Goal: Task Accomplishment & Management: Use online tool/utility

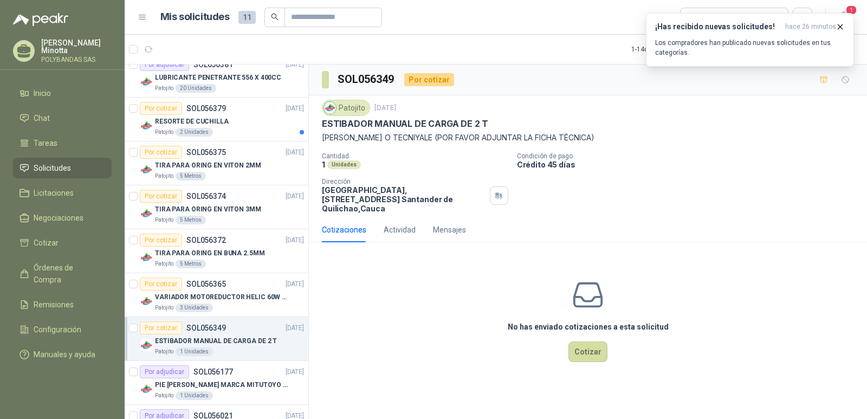
scroll to position [217, 0]
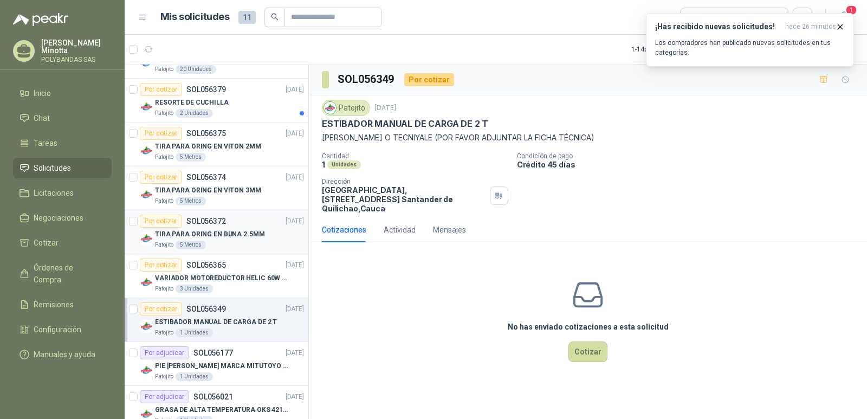
click at [165, 224] on div "Por cotizar" at bounding box center [161, 221] width 42 height 13
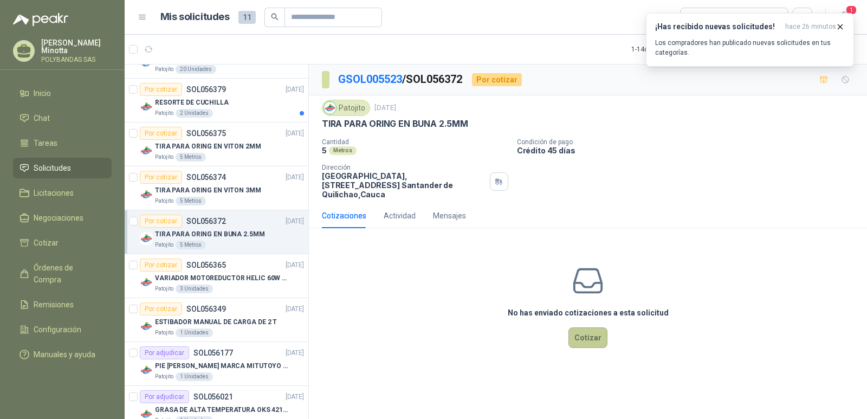
click at [593, 327] on button "Cotizar" at bounding box center [588, 337] width 39 height 21
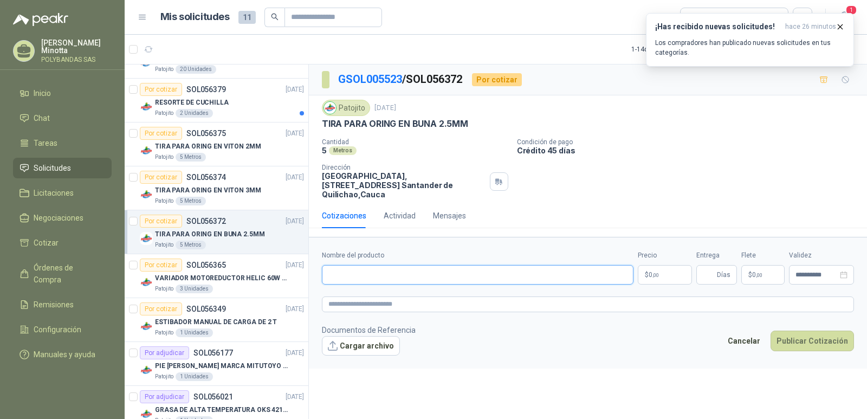
click at [394, 268] on input "Nombre del producto" at bounding box center [478, 275] width 312 height 20
click at [348, 267] on input "**********" at bounding box center [478, 275] width 312 height 20
type input "**********"
click at [671, 266] on p "$ 0 ,00" at bounding box center [665, 275] width 54 height 20
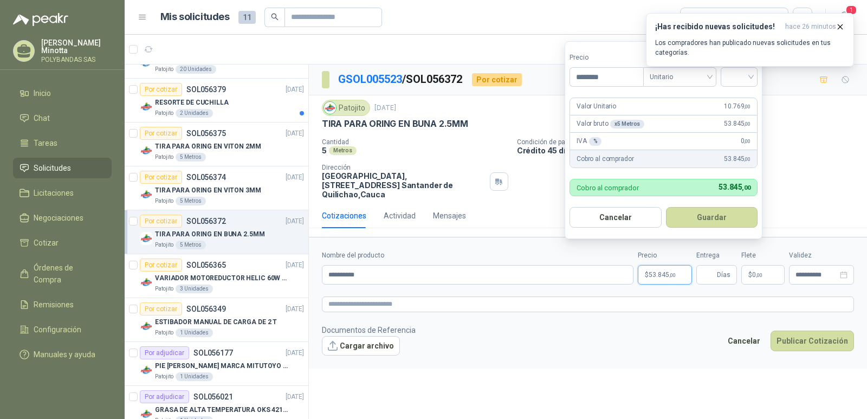
click at [710, 67] on div "¡Has recibido nuevas solicitudes! hace 26 minutos Los compradores han publicado…" at bounding box center [750, 40] width 208 height 54
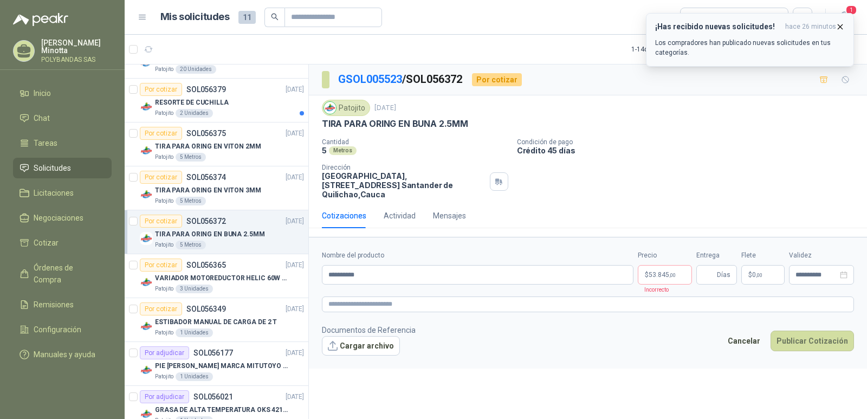
click at [838, 30] on icon "button" at bounding box center [840, 26] width 9 height 9
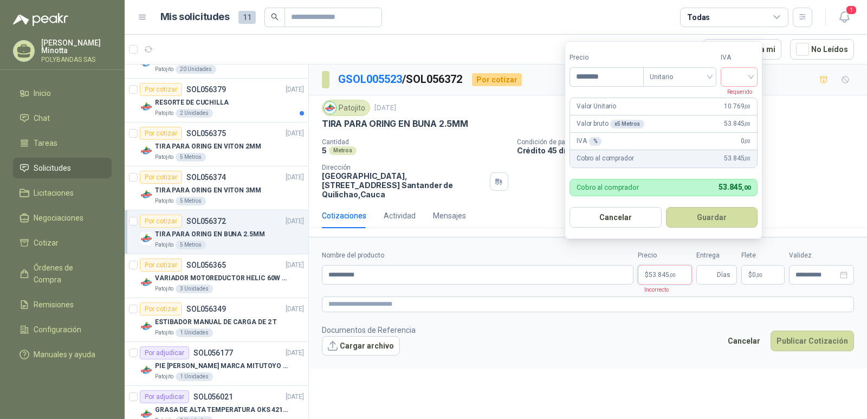
click at [670, 272] on span ",00" at bounding box center [672, 275] width 7 height 6
click at [623, 77] on input "********" at bounding box center [606, 77] width 73 height 18
type input "********"
click at [713, 75] on div "Unitario" at bounding box center [679, 77] width 73 height 20
click at [687, 101] on div "Unitario" at bounding box center [682, 99] width 56 height 12
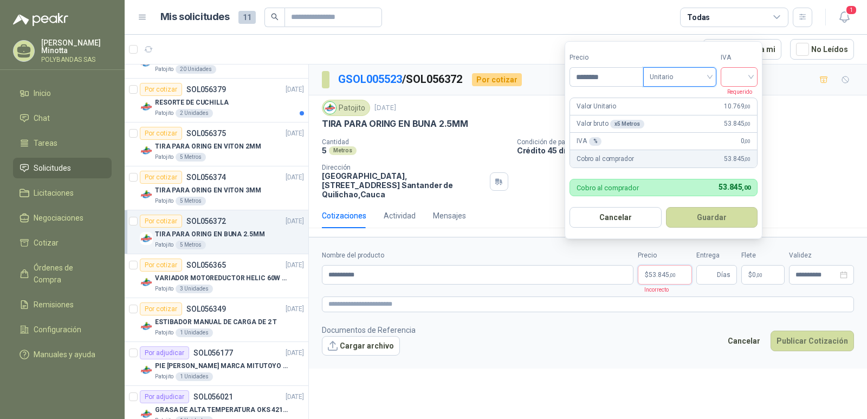
click at [734, 78] on input "search" at bounding box center [739, 76] width 24 height 16
click at [735, 95] on div "19%" at bounding box center [742, 99] width 20 height 12
click at [724, 215] on button "Guardar" at bounding box center [713, 217] width 93 height 21
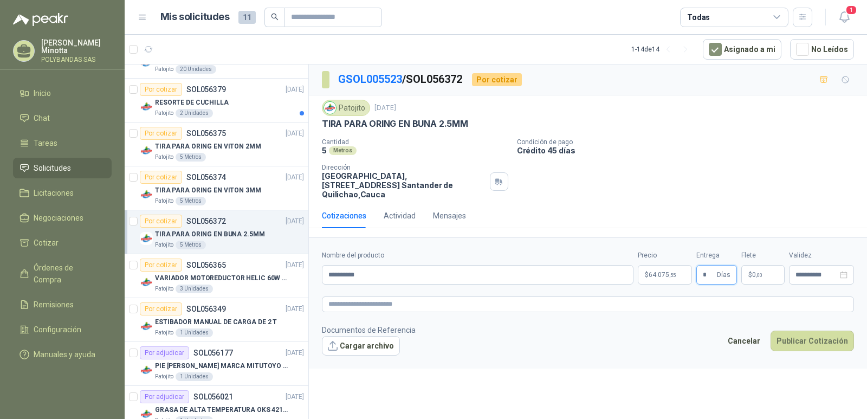
type input "*"
click at [770, 265] on p "$ 0 ,00" at bounding box center [762, 275] width 43 height 20
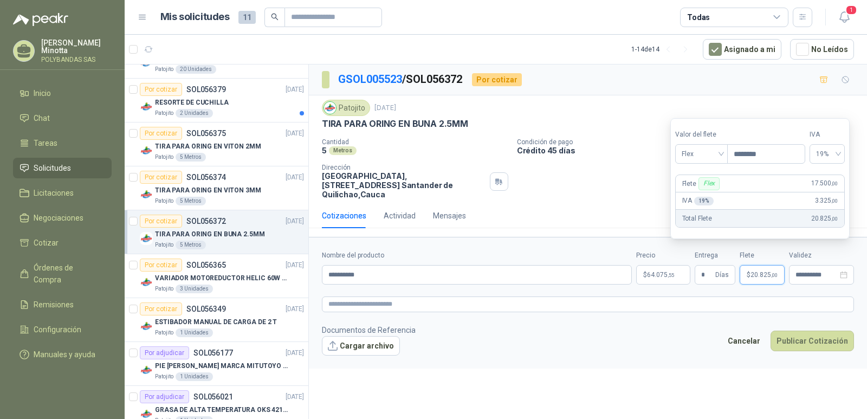
type input "********"
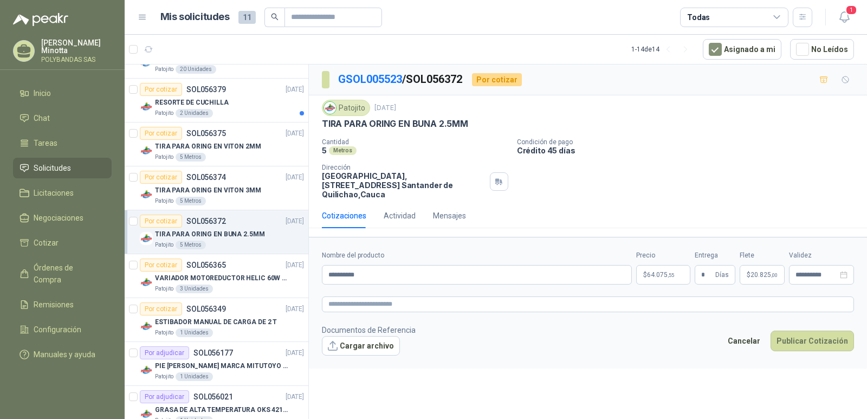
click at [787, 376] on div "**********" at bounding box center [588, 243] width 558 height 358
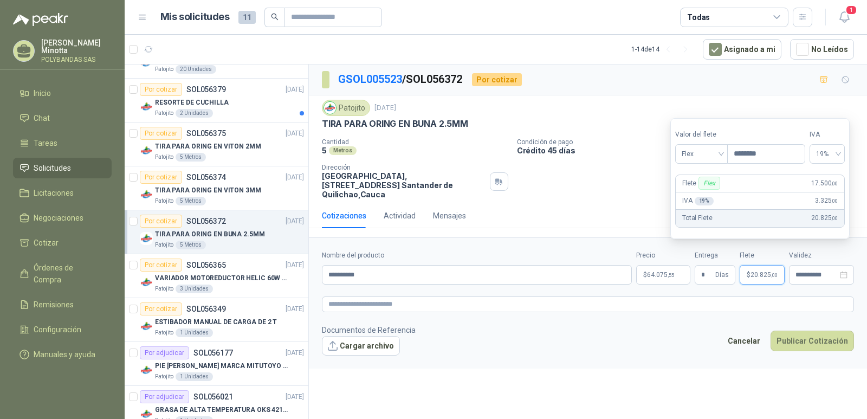
click at [763, 272] on span "20.825 ,00" at bounding box center [764, 275] width 27 height 7
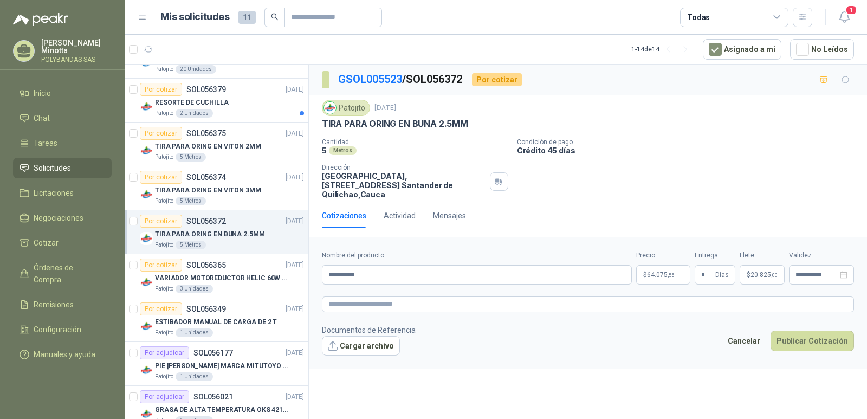
click at [716, 379] on div "**********" at bounding box center [588, 243] width 558 height 358
click at [830, 333] on button "Publicar Cotización" at bounding box center [812, 341] width 83 height 21
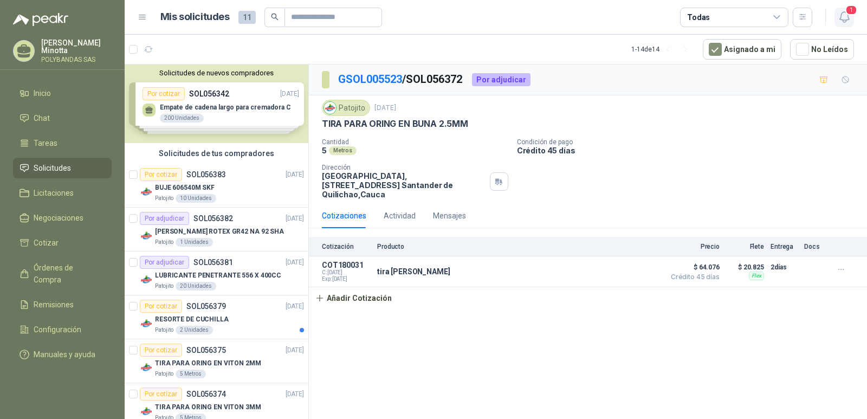
click at [842, 16] on icon "button" at bounding box center [845, 17] width 14 height 14
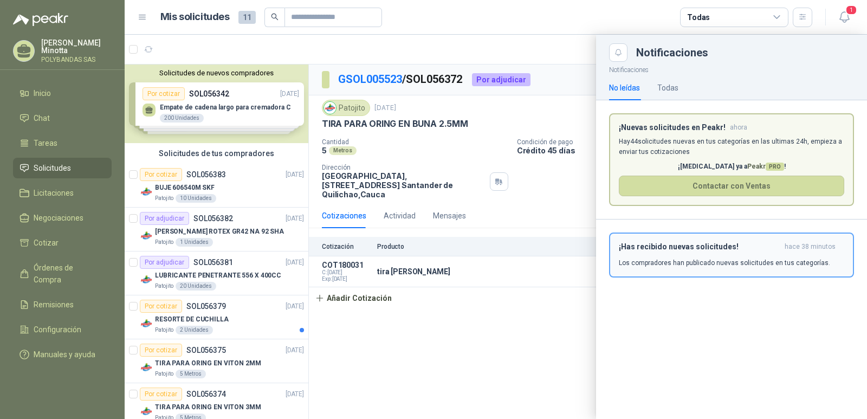
click at [715, 263] on p "Los compradores han publicado nuevas solicitudes en tus categorías." at bounding box center [724, 263] width 211 height 10
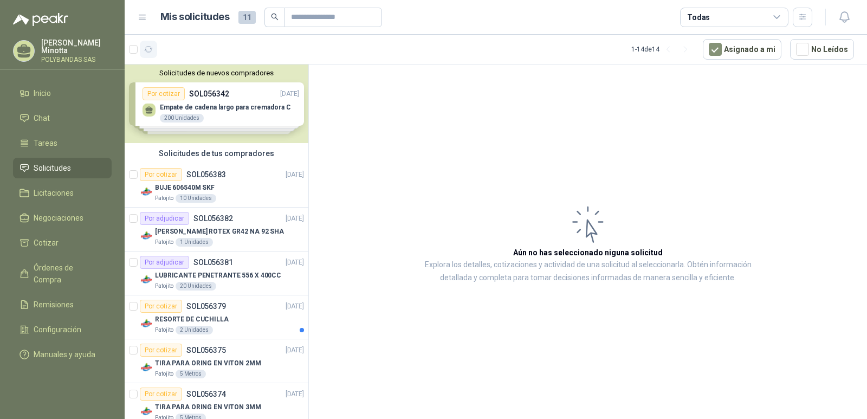
click at [148, 50] on icon "button" at bounding box center [148, 49] width 9 height 9
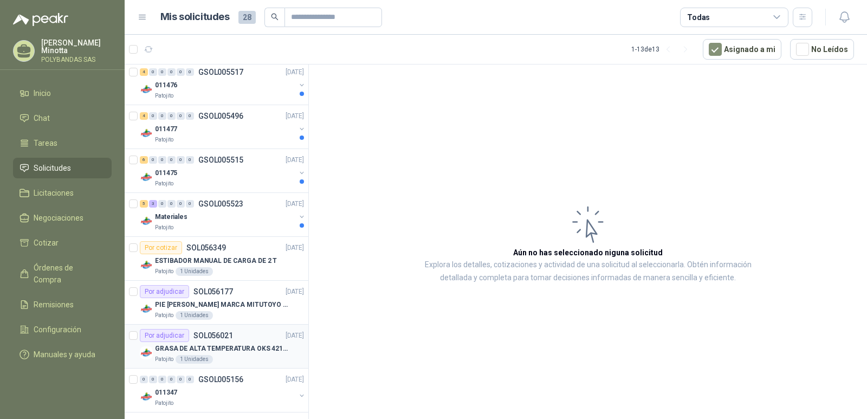
scroll to position [217, 0]
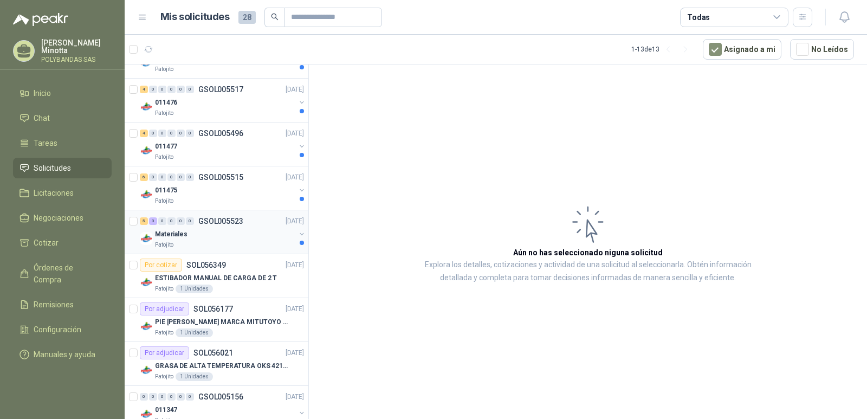
click at [217, 230] on div "Materiales" at bounding box center [225, 234] width 140 height 13
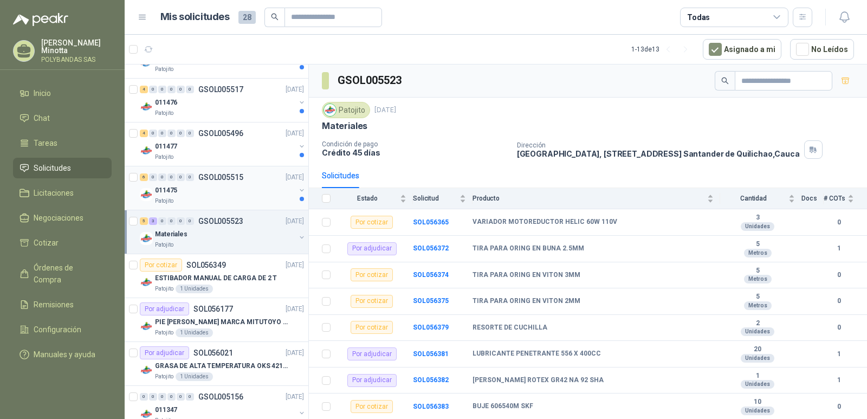
click at [195, 198] on div "Patojito" at bounding box center [225, 201] width 140 height 9
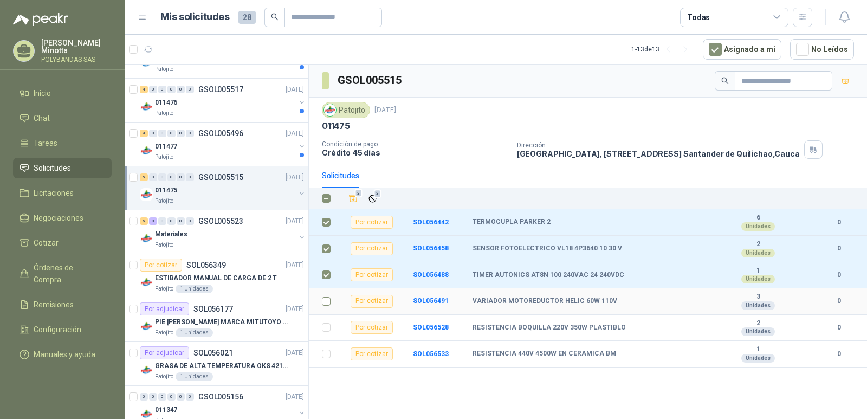
click at [326, 296] on label at bounding box center [326, 301] width 9 height 12
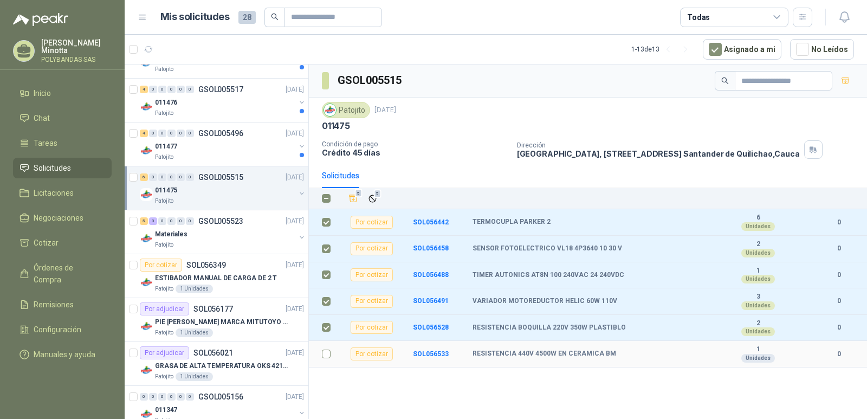
click at [331, 361] on td at bounding box center [323, 354] width 28 height 27
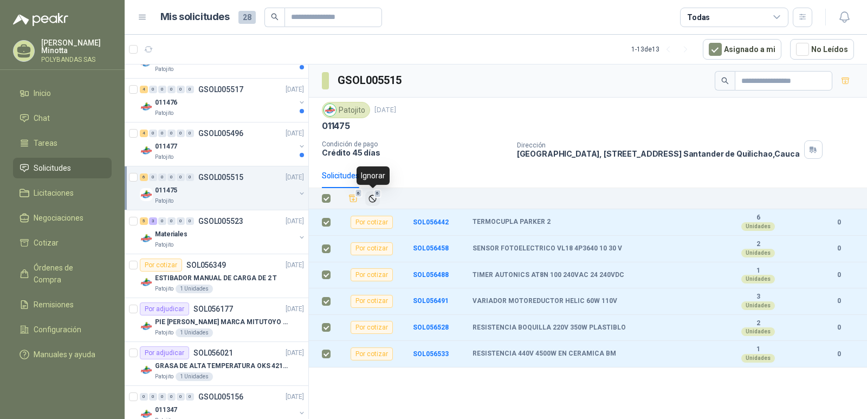
click at [374, 198] on icon "Ignorar" at bounding box center [372, 198] width 9 height 9
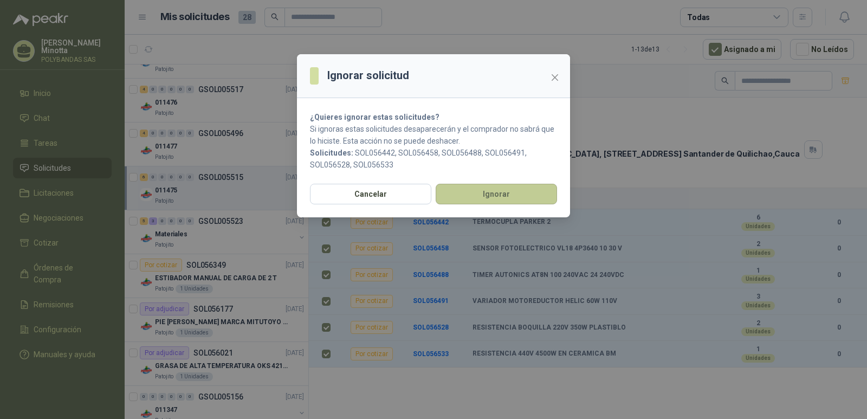
click at [487, 195] on button "Ignorar" at bounding box center [496, 194] width 121 height 21
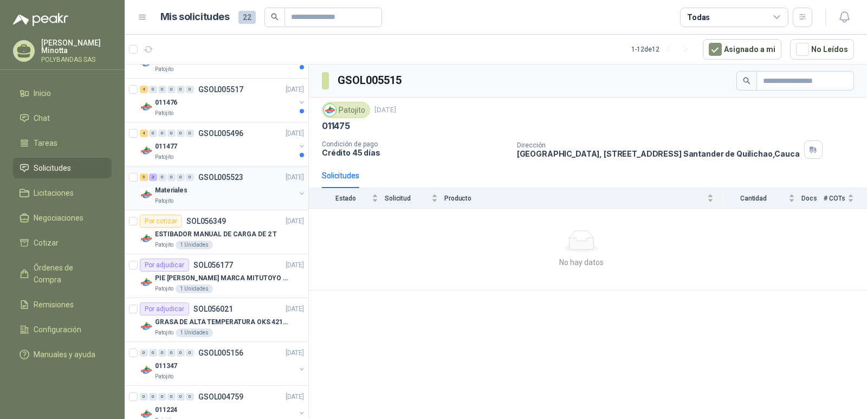
click at [214, 202] on div "Patojito" at bounding box center [225, 201] width 140 height 9
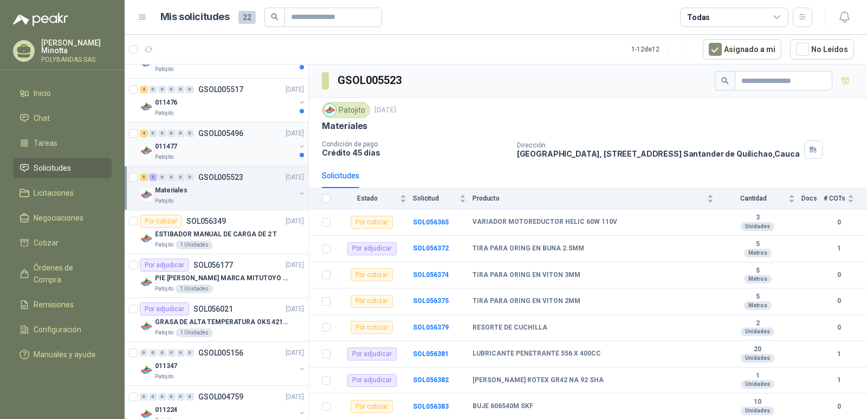
click at [210, 153] on div "Patojito" at bounding box center [225, 157] width 140 height 9
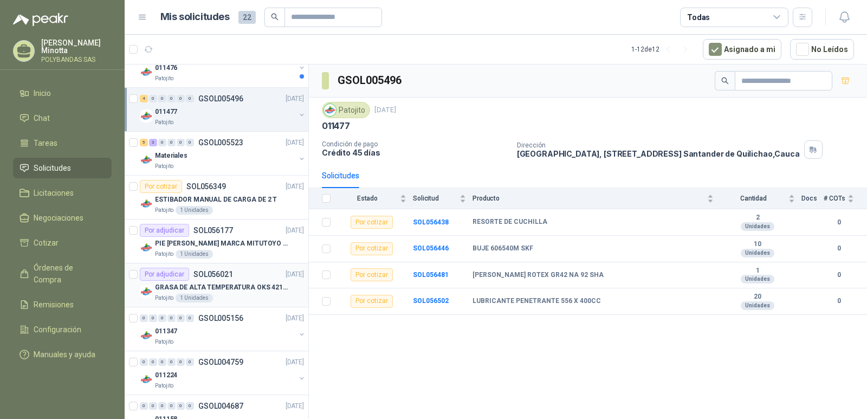
scroll to position [283, 0]
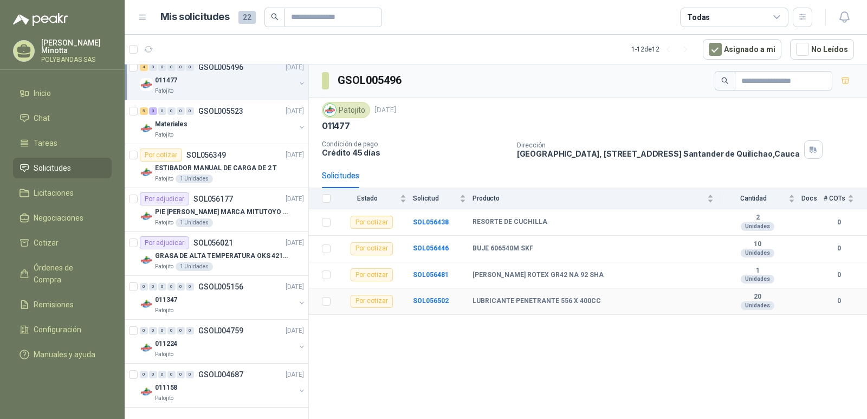
click at [366, 306] on div "Por cotizar" at bounding box center [372, 301] width 42 height 13
click at [367, 302] on div "Por cotizar" at bounding box center [372, 301] width 42 height 13
click at [429, 303] on b "SOL056502" at bounding box center [431, 301] width 36 height 8
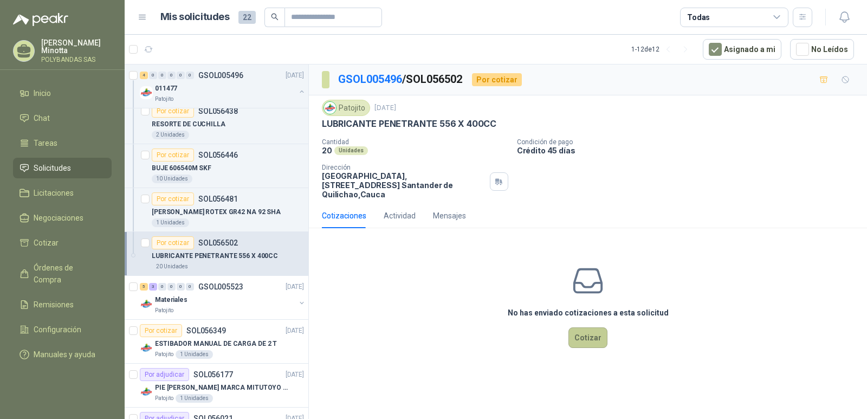
click at [585, 336] on button "Cotizar" at bounding box center [588, 337] width 39 height 21
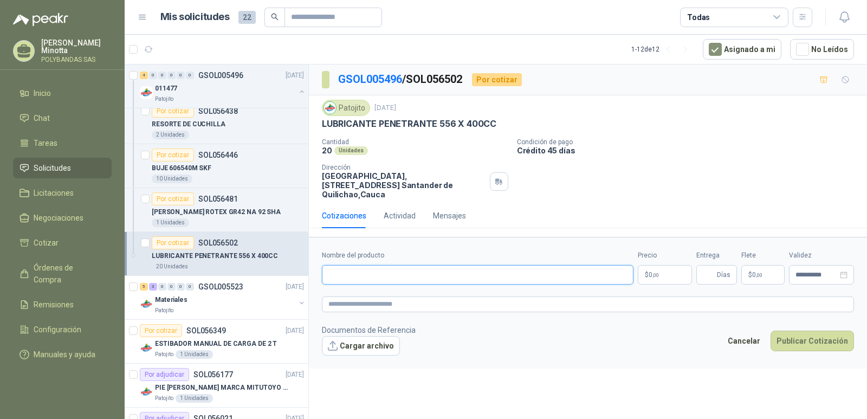
click at [418, 266] on input "Nombre del producto" at bounding box center [478, 275] width 312 height 20
type input "**********"
click at [669, 266] on p "$ 0 ,00" at bounding box center [665, 275] width 54 height 20
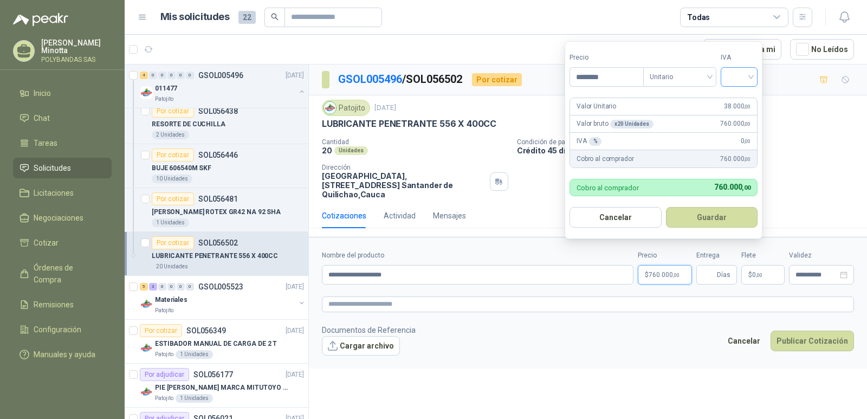
click at [754, 75] on div at bounding box center [739, 77] width 37 height 20
type input "********"
click at [745, 97] on div "19%" at bounding box center [742, 99] width 20 height 12
click at [712, 216] on button "Guardar" at bounding box center [713, 217] width 93 height 21
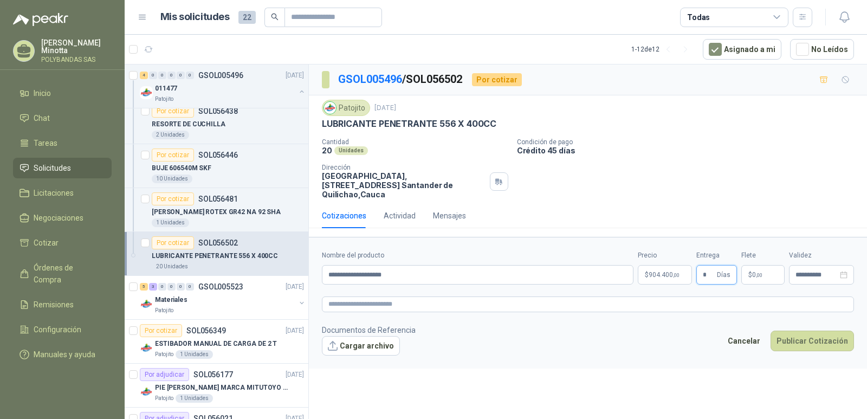
type input "*"
click at [763, 265] on p "$ 0 ,00" at bounding box center [762, 275] width 43 height 20
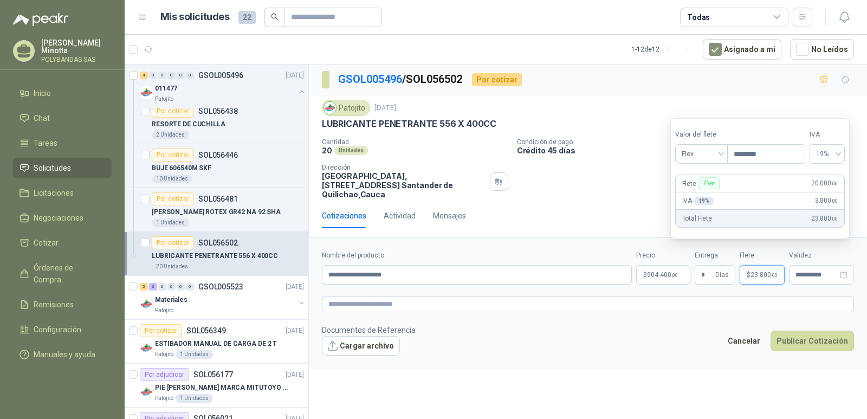
type input "********"
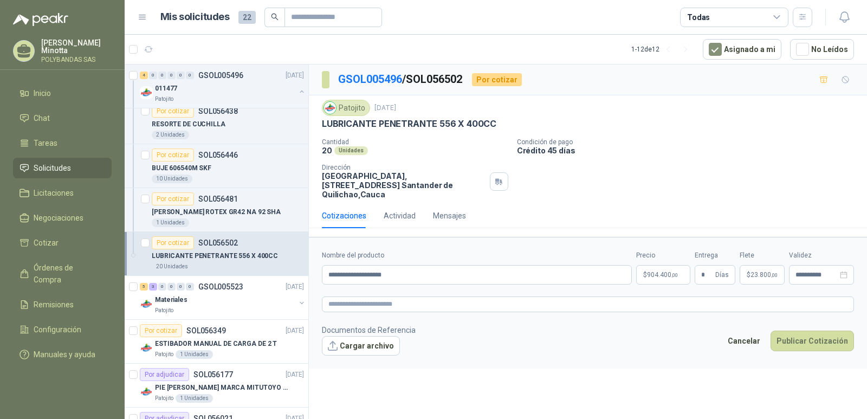
click at [759, 367] on div "**********" at bounding box center [588, 243] width 558 height 358
click at [800, 334] on button "Publicar Cotización" at bounding box center [812, 341] width 83 height 21
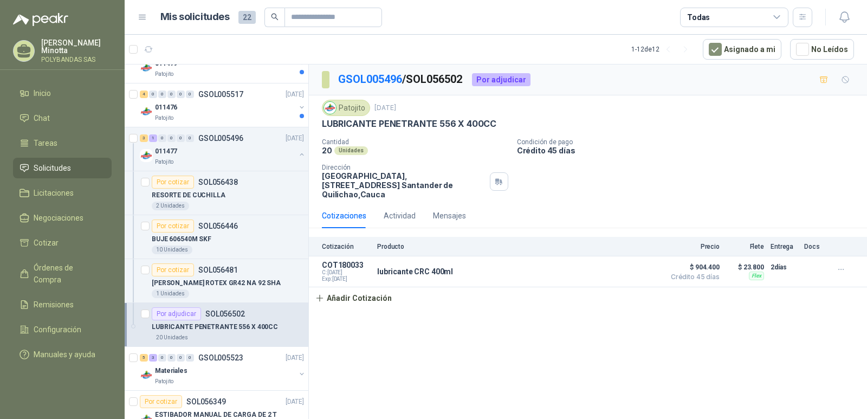
scroll to position [229, 0]
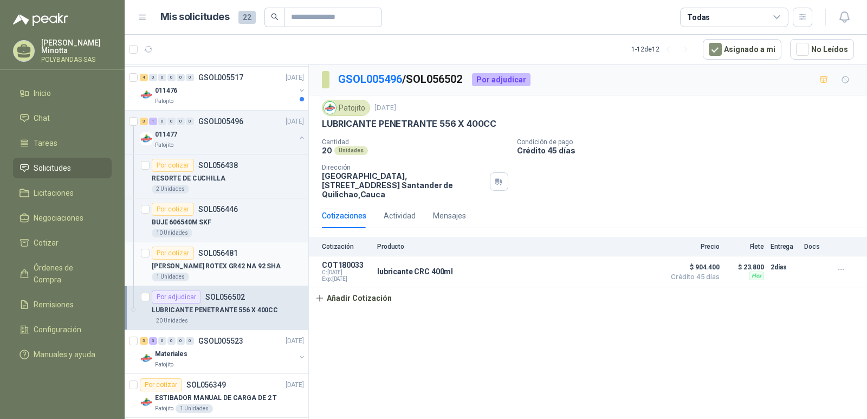
click at [211, 267] on p "[PERSON_NAME] ROTEX GR42 NA 92 SHA" at bounding box center [216, 266] width 129 height 10
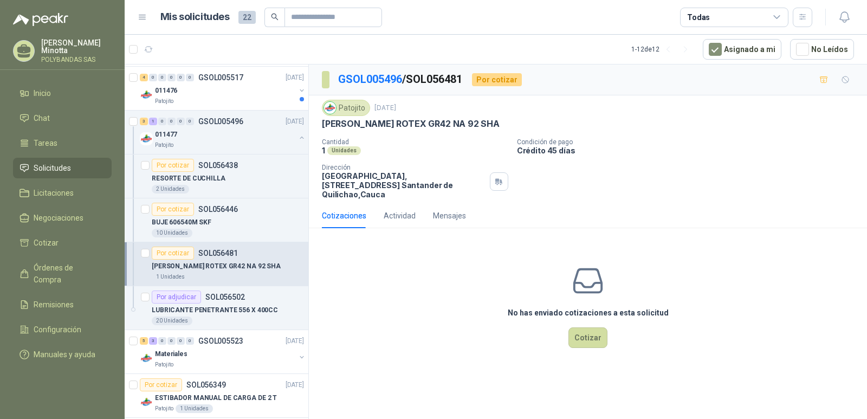
click at [589, 346] on div "No has enviado cotizaciones a esta solicitud Cotizar" at bounding box center [588, 306] width 558 height 138
click at [588, 332] on button "Cotizar" at bounding box center [588, 337] width 39 height 21
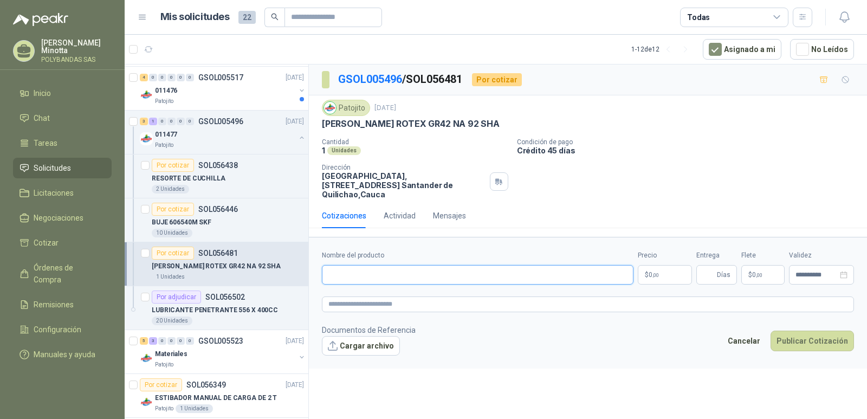
click at [426, 269] on input "Nombre del producto" at bounding box center [478, 275] width 312 height 20
type input "**********"
click at [668, 267] on p "$ 0 ,00" at bounding box center [665, 275] width 54 height 20
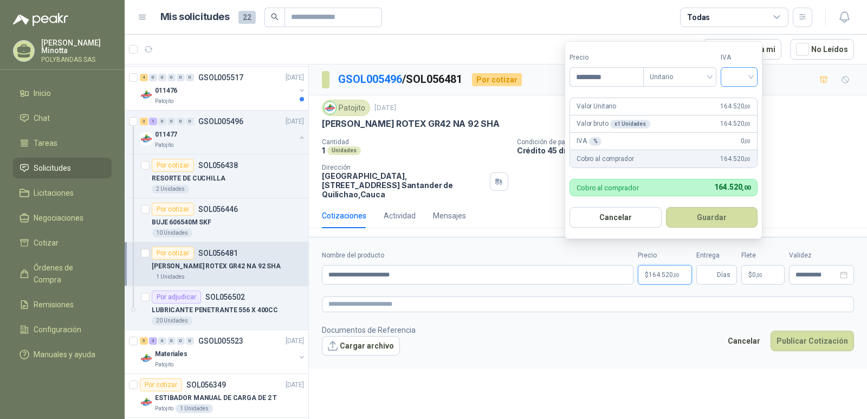
type input "*********"
click at [750, 80] on input "search" at bounding box center [739, 76] width 24 height 16
click at [742, 104] on div "19%" at bounding box center [742, 99] width 20 height 12
click at [737, 215] on button "Guardar" at bounding box center [713, 217] width 93 height 21
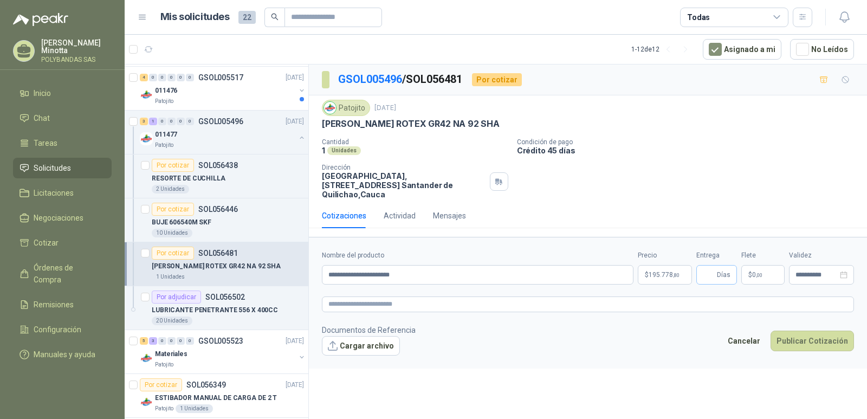
click at [720, 267] on span "Días" at bounding box center [724, 275] width 14 height 18
type input "*"
click at [759, 272] on span ",00" at bounding box center [759, 275] width 7 height 6
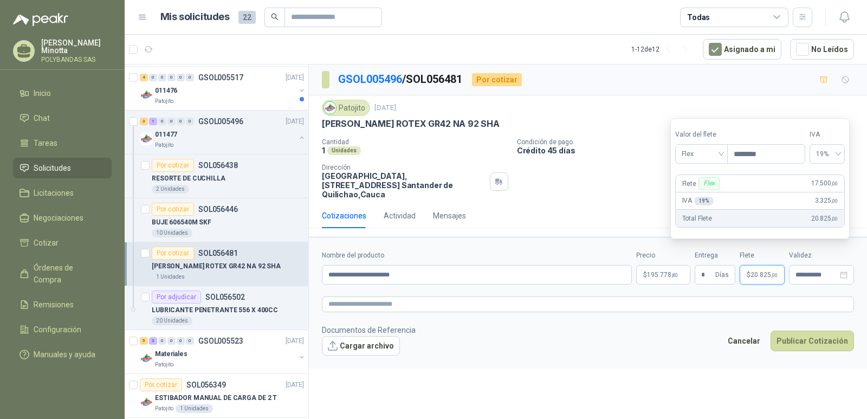
type input "********"
click at [764, 384] on div "**********" at bounding box center [588, 243] width 558 height 358
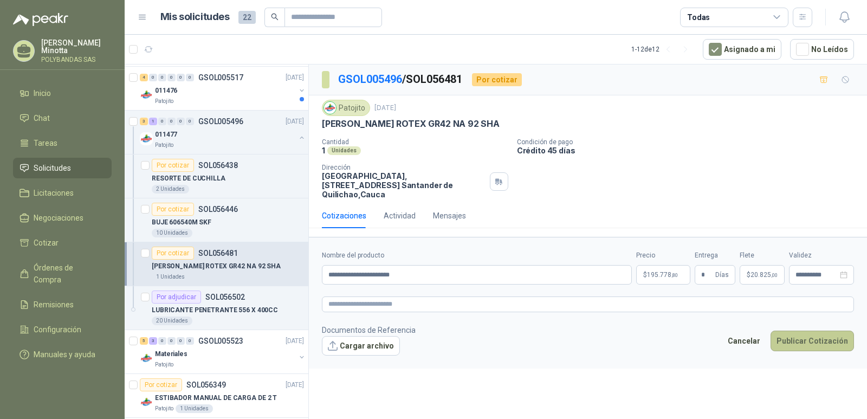
click at [827, 332] on button "Publicar Cotización" at bounding box center [812, 341] width 83 height 21
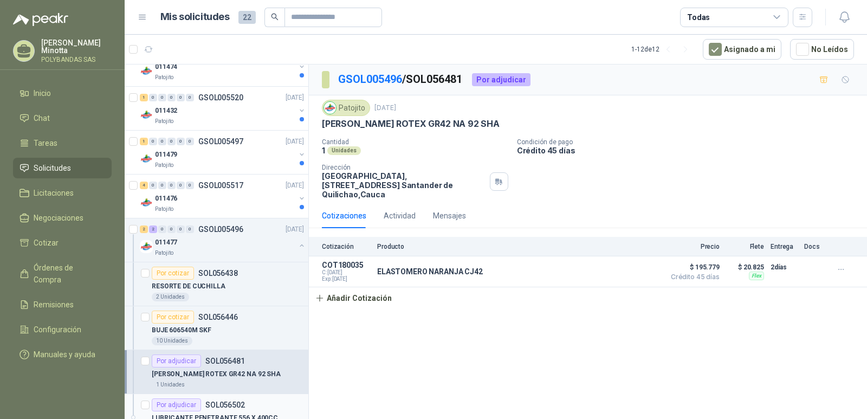
scroll to position [120, 0]
click at [221, 183] on p "GSOL005517" at bounding box center [220, 186] width 45 height 8
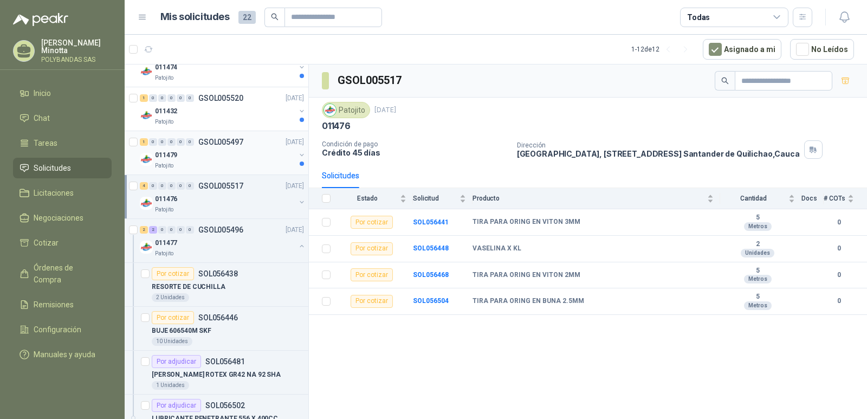
click at [212, 145] on p "GSOL005497" at bounding box center [220, 142] width 45 height 8
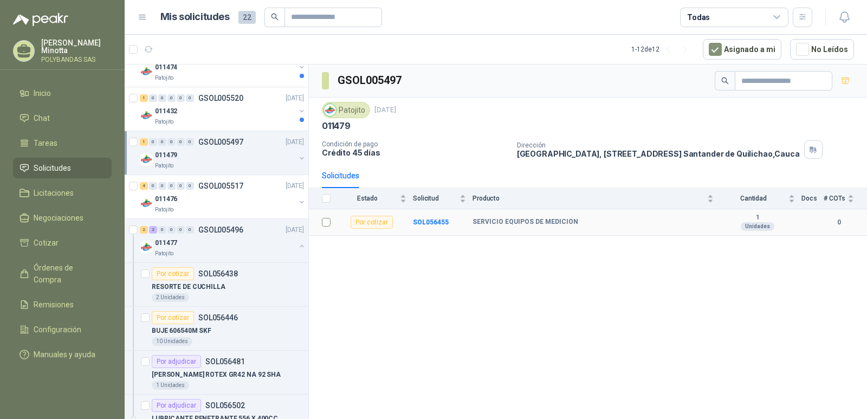
click at [331, 223] on td at bounding box center [323, 222] width 28 height 27
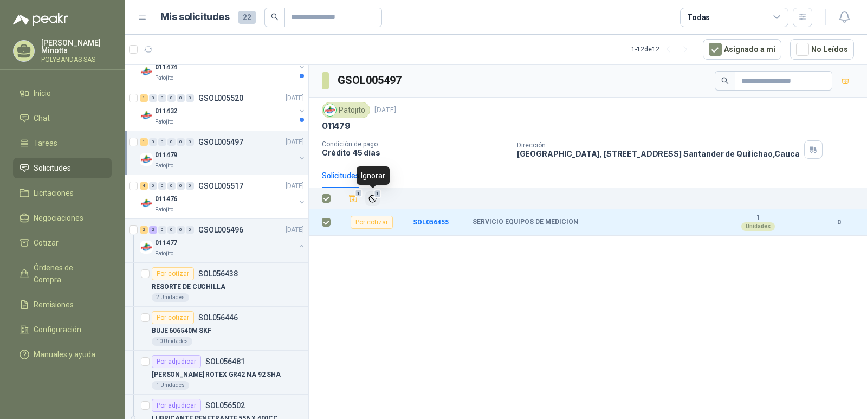
click at [373, 199] on icon "Ignorar" at bounding box center [372, 198] width 7 height 7
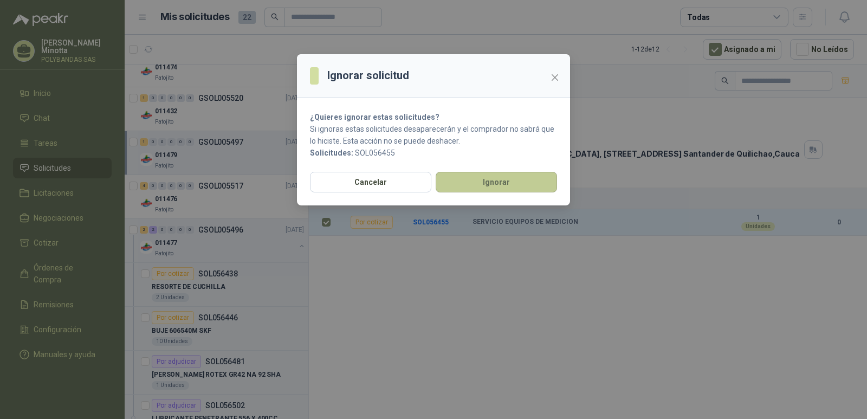
click at [444, 189] on button "Ignorar" at bounding box center [496, 182] width 121 height 21
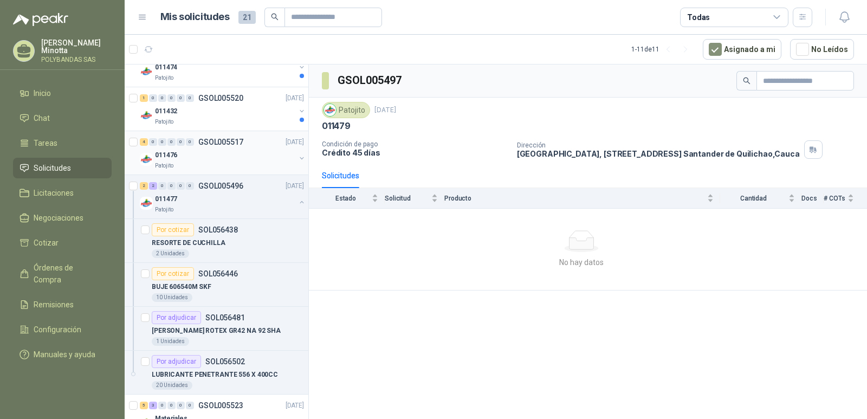
click at [206, 147] on div "4 0 0 0 0 0 GSOL005517 [DATE]" at bounding box center [223, 141] width 166 height 13
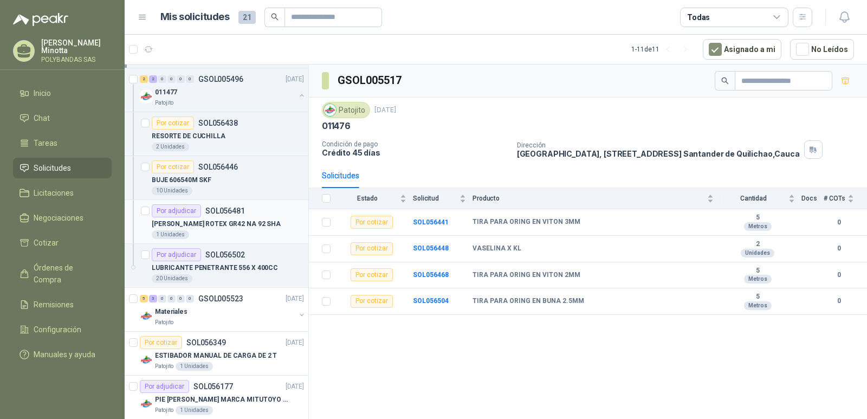
scroll to position [229, 0]
click at [432, 302] on b "SOL056504" at bounding box center [431, 301] width 36 height 8
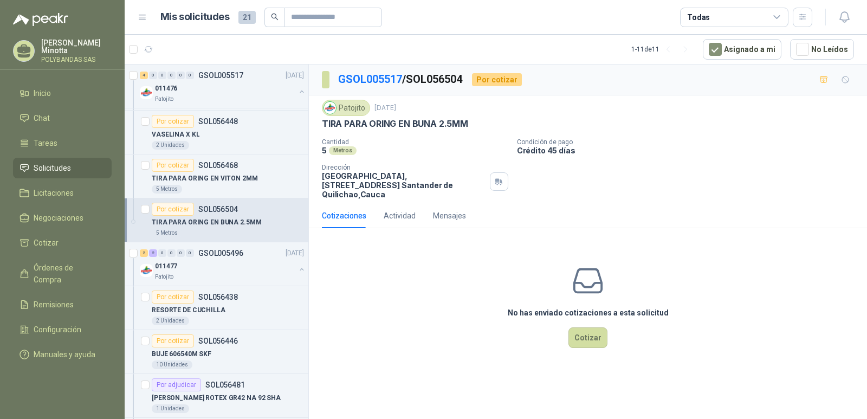
click at [503, 81] on div "Por cotizar" at bounding box center [497, 79] width 50 height 13
click at [582, 328] on button "Cotizar" at bounding box center [588, 337] width 39 height 21
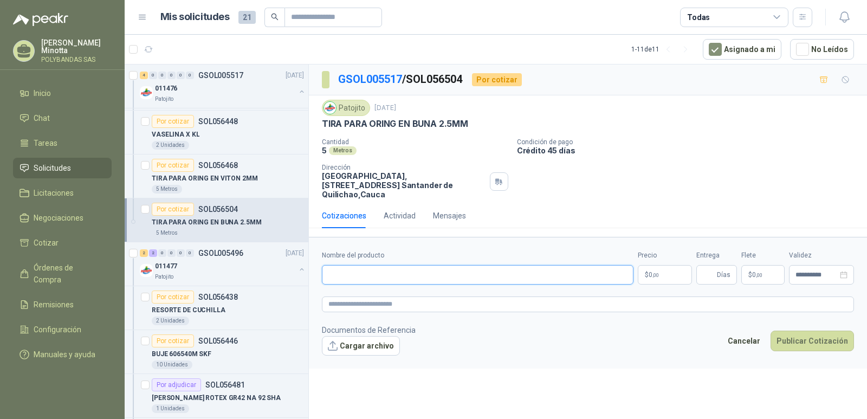
click at [383, 268] on input "Nombre del producto" at bounding box center [478, 275] width 312 height 20
type input "**********"
click at [663, 266] on p "$ 0 ,00" at bounding box center [665, 275] width 54 height 20
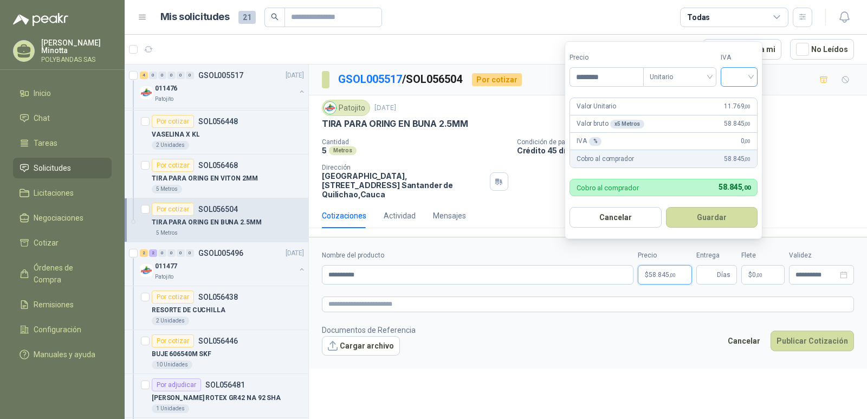
type input "********"
click at [746, 77] on input "search" at bounding box center [739, 76] width 24 height 16
click at [746, 93] on div "19%" at bounding box center [742, 99] width 20 height 12
click at [730, 216] on button "Guardar" at bounding box center [713, 217] width 93 height 21
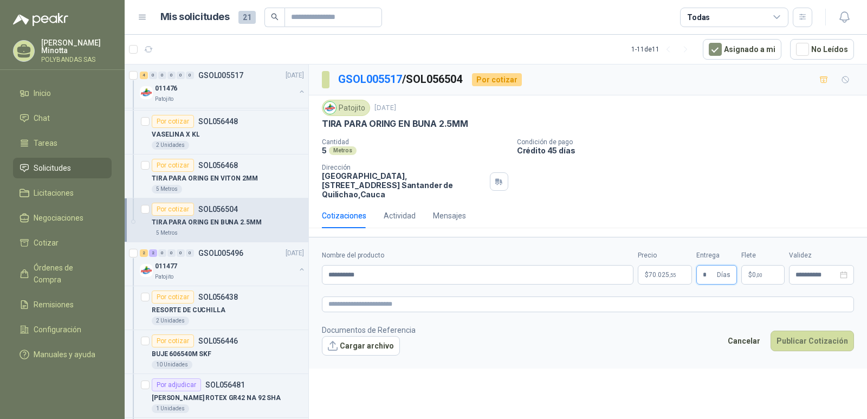
type input "*"
click at [766, 268] on p "$ 0 ,00" at bounding box center [762, 275] width 43 height 20
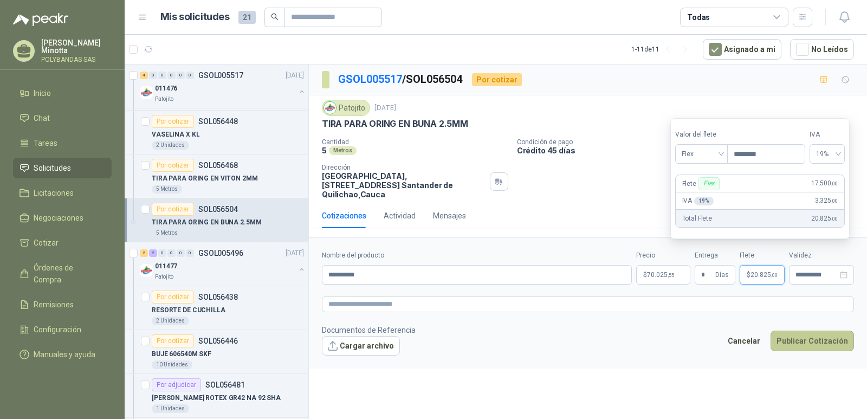
type input "********"
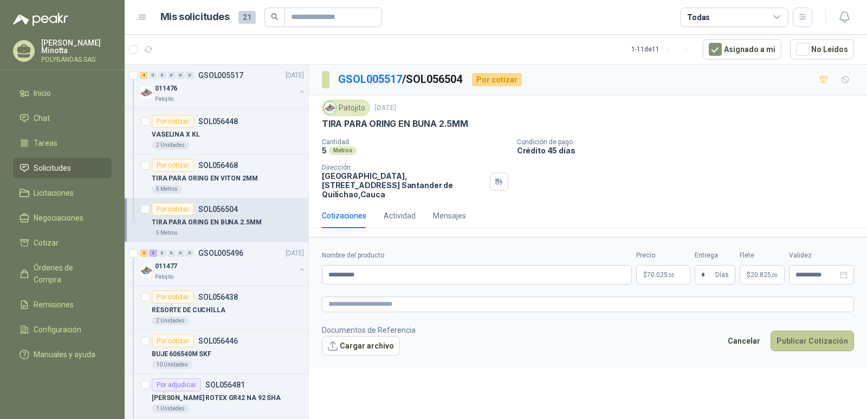
click at [793, 331] on button "Publicar Cotización" at bounding box center [812, 341] width 83 height 21
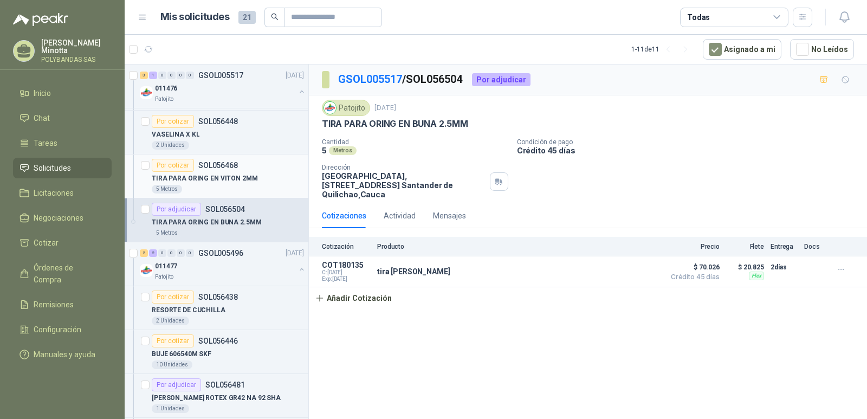
click at [185, 166] on div "Por cotizar" at bounding box center [173, 165] width 42 height 13
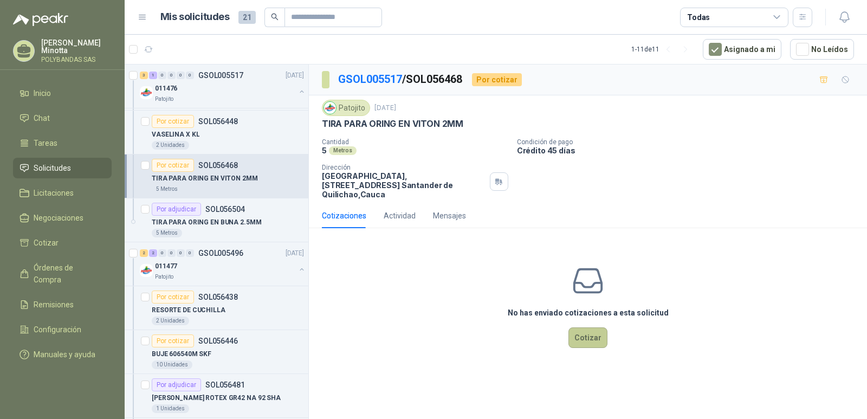
click at [585, 336] on button "Cotizar" at bounding box center [588, 337] width 39 height 21
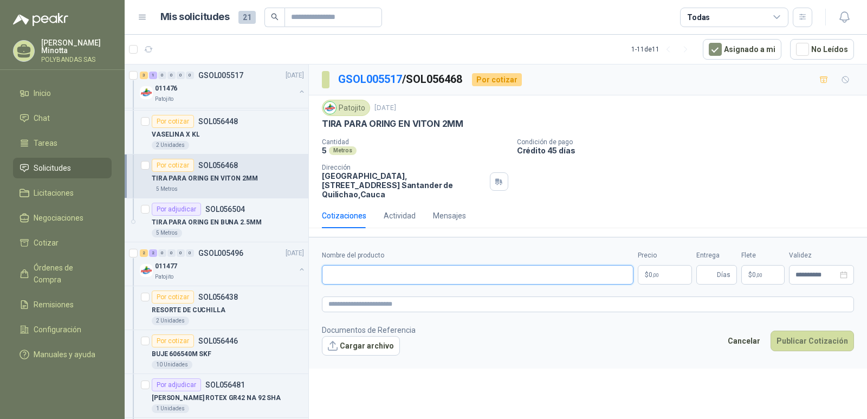
click at [437, 265] on input "Nombre del producto" at bounding box center [478, 275] width 312 height 20
type input "**********"
click at [668, 265] on p "$ 0 ,00" at bounding box center [665, 275] width 54 height 20
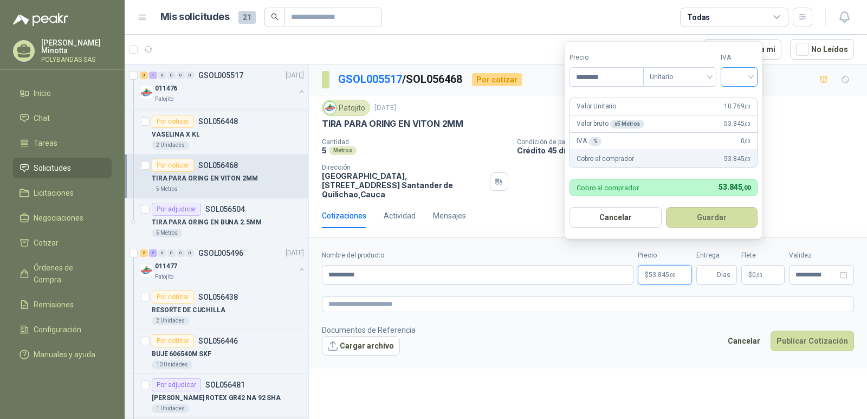
type input "********"
click at [743, 74] on input "search" at bounding box center [739, 76] width 24 height 16
click at [743, 95] on div "19%" at bounding box center [742, 99] width 20 height 12
click at [734, 217] on button "Guardar" at bounding box center [713, 217] width 93 height 21
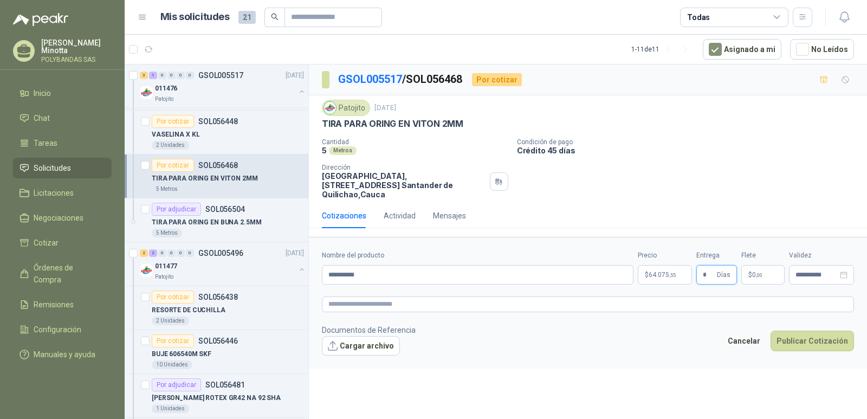
type input "*"
click at [757, 272] on span ",00" at bounding box center [759, 275] width 7 height 6
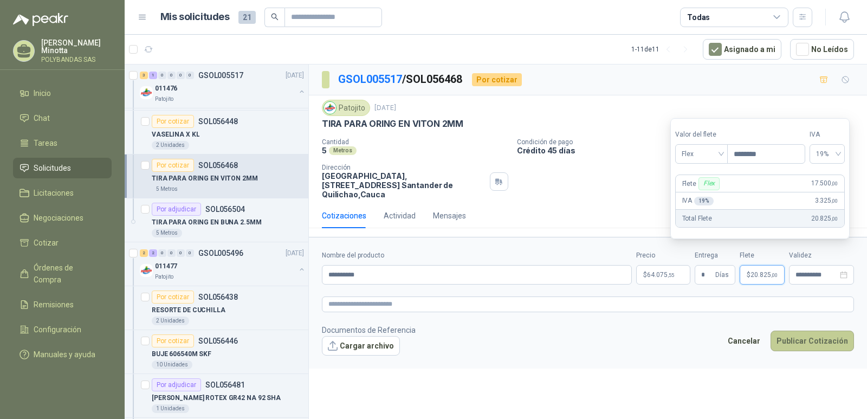
type input "********"
click at [798, 331] on button "Publicar Cotización" at bounding box center [812, 341] width 83 height 21
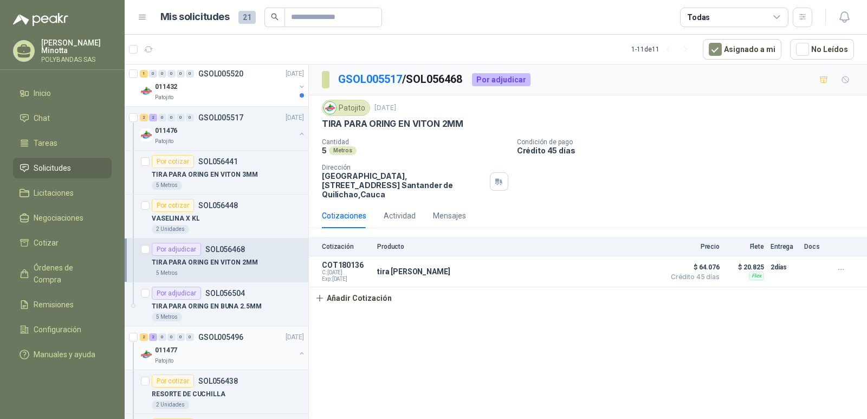
scroll to position [120, 0]
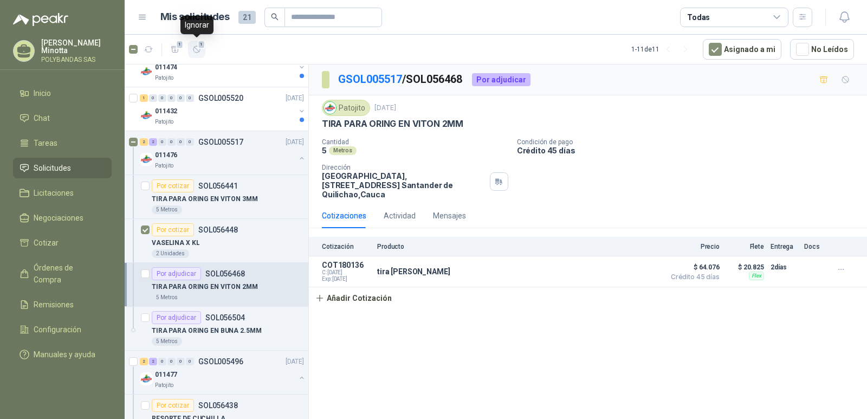
click at [197, 50] on icon "button" at bounding box center [196, 49] width 9 height 9
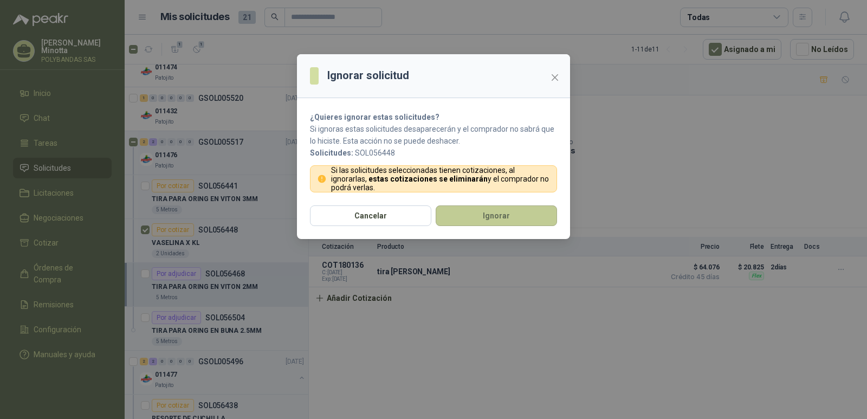
click at [465, 214] on button "Ignorar" at bounding box center [496, 215] width 121 height 21
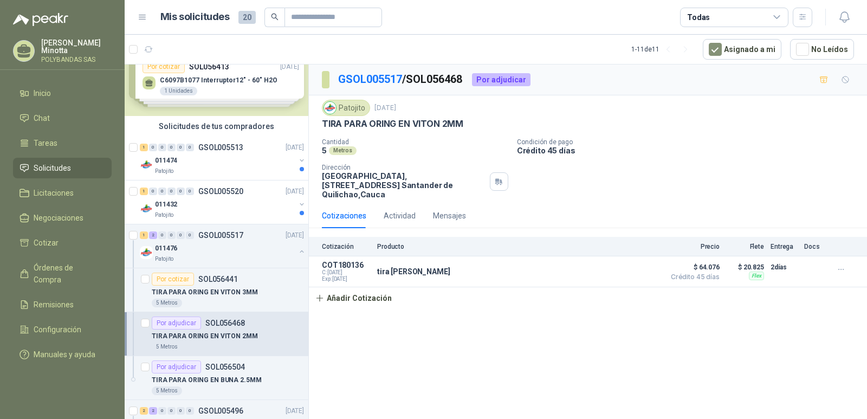
scroll to position [12, 0]
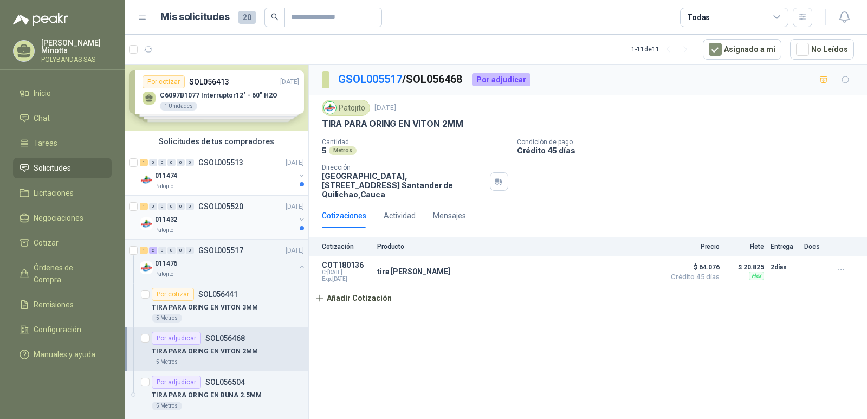
click at [186, 218] on div "011432" at bounding box center [225, 219] width 140 height 13
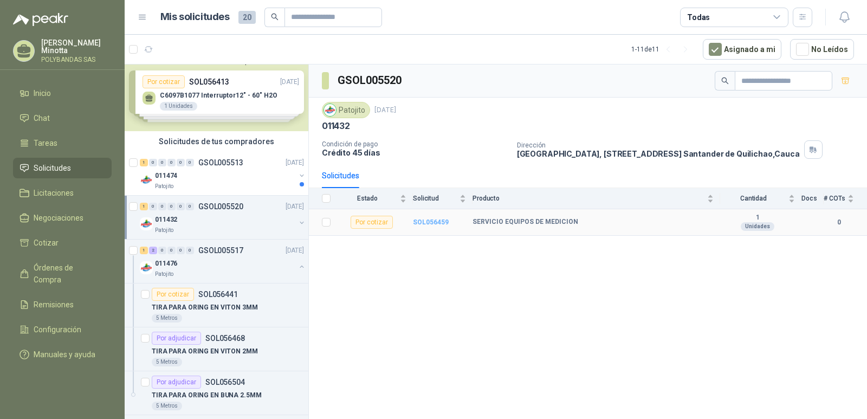
click at [424, 224] on b "SOL056459" at bounding box center [431, 222] width 36 height 8
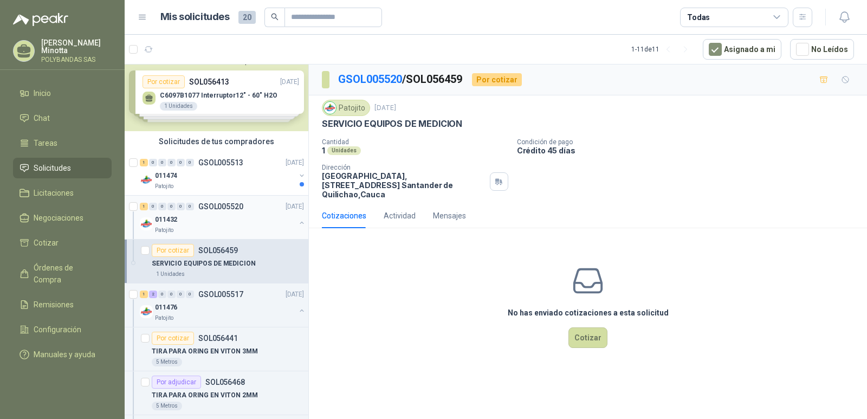
click at [157, 222] on p "011432" at bounding box center [166, 220] width 22 height 10
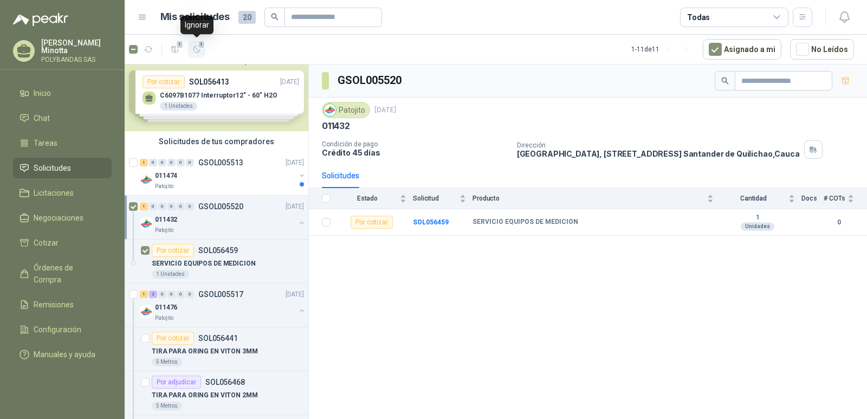
click at [198, 50] on icon "button" at bounding box center [196, 49] width 9 height 9
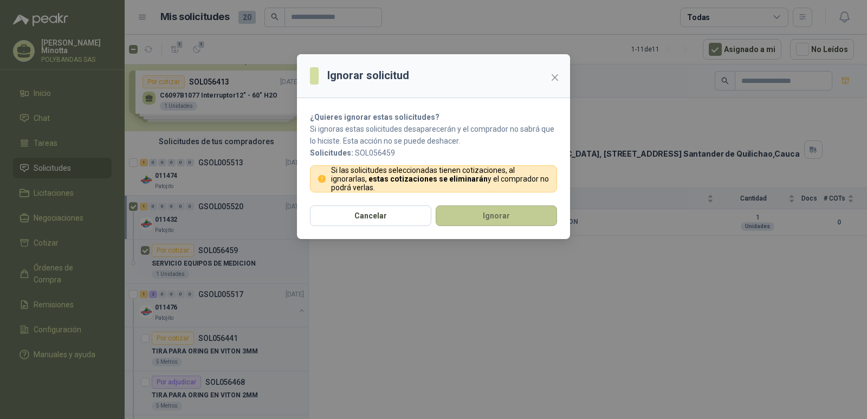
click at [459, 218] on button "Ignorar" at bounding box center [496, 215] width 121 height 21
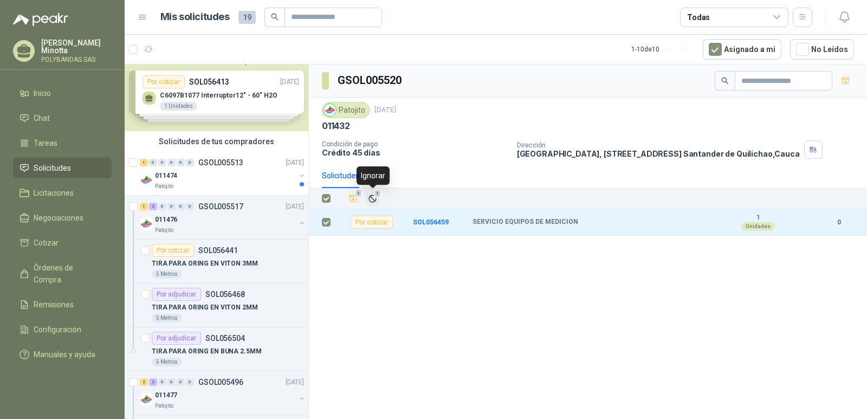
click at [378, 196] on span "1" at bounding box center [378, 193] width 8 height 9
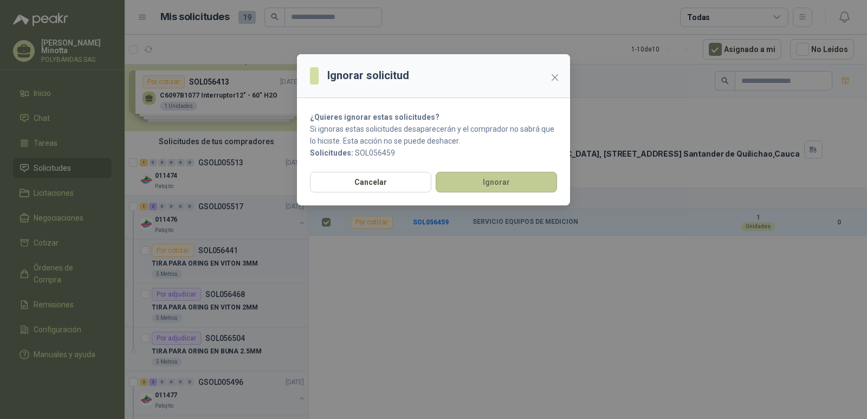
click at [457, 189] on button "Ignorar" at bounding box center [496, 182] width 121 height 21
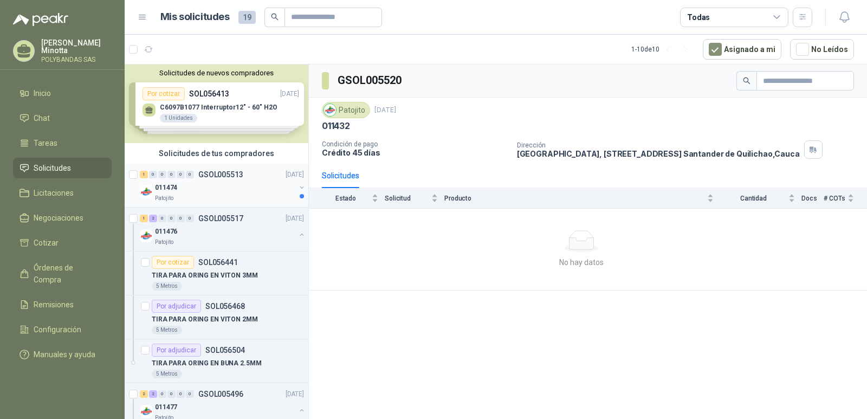
click at [184, 180] on link "1 0 0 0 0 0 GSOL005513 [DATE] 011474 Patojito" at bounding box center [223, 185] width 166 height 35
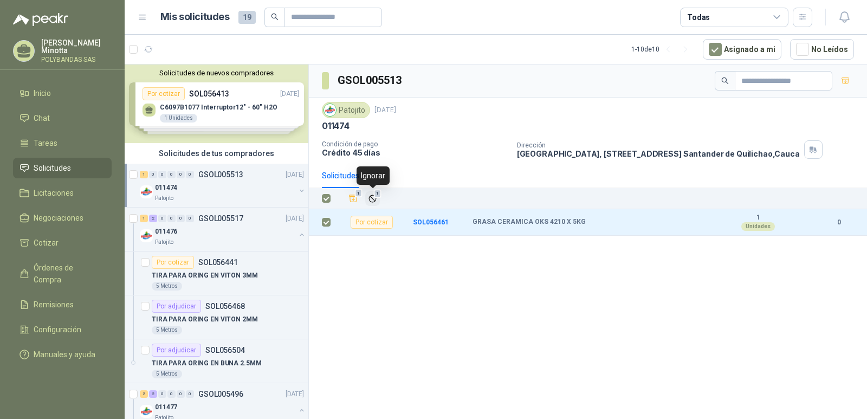
click at [372, 199] on icon "Ignorar" at bounding box center [372, 198] width 9 height 9
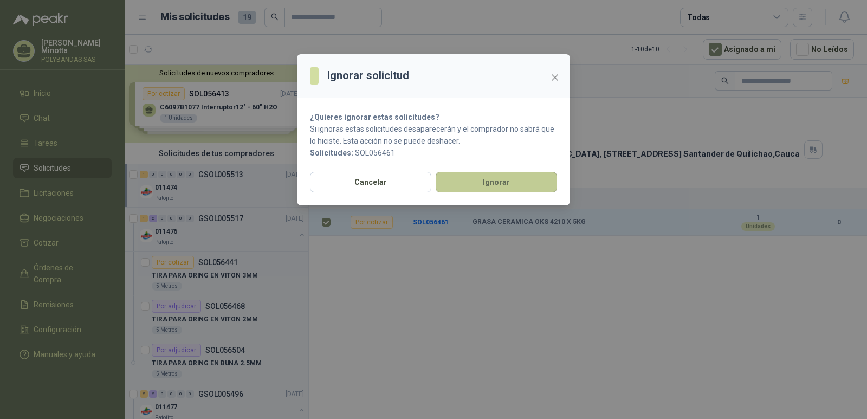
click at [482, 181] on button "Ignorar" at bounding box center [496, 182] width 121 height 21
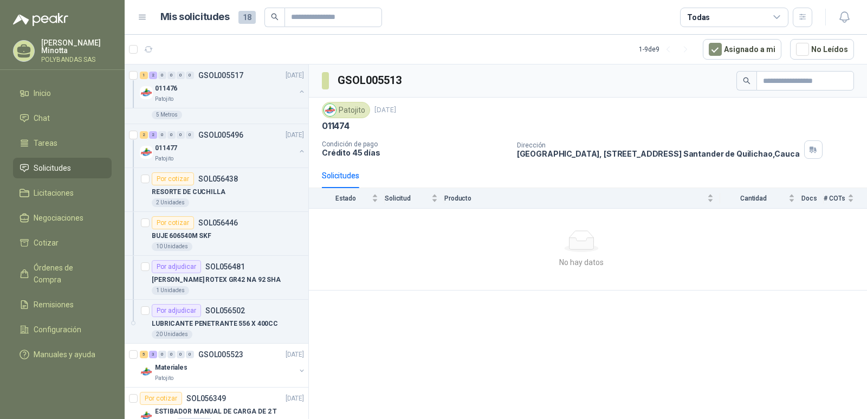
scroll to position [217, 0]
click at [198, 50] on icon "button" at bounding box center [196, 49] width 9 height 9
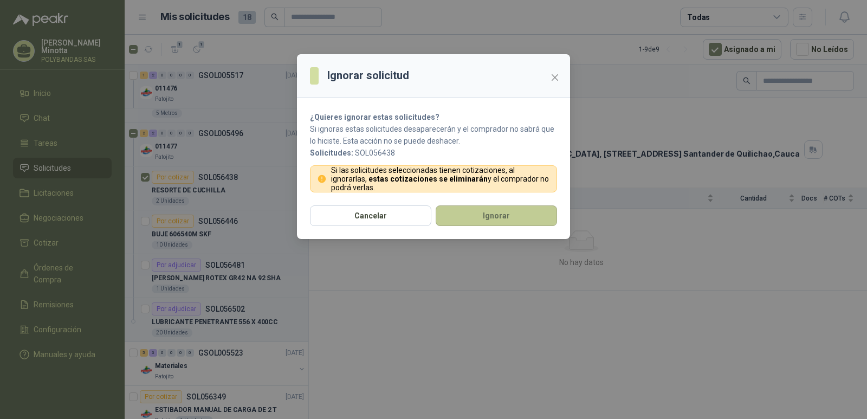
click at [475, 216] on button "Ignorar" at bounding box center [496, 215] width 121 height 21
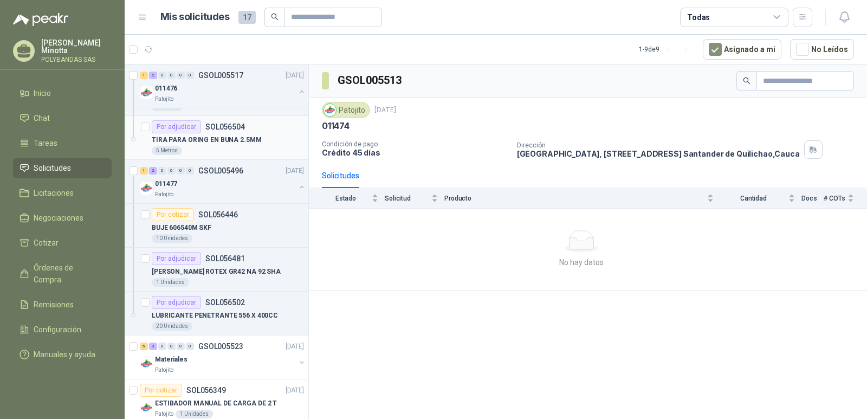
scroll to position [0, 0]
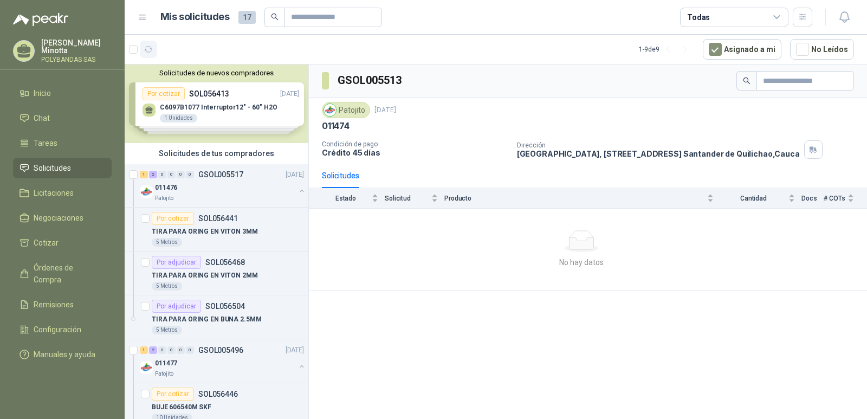
click at [143, 54] on button "button" at bounding box center [148, 49] width 17 height 17
click at [83, 51] on p "[PERSON_NAME]" at bounding box center [76, 46] width 70 height 15
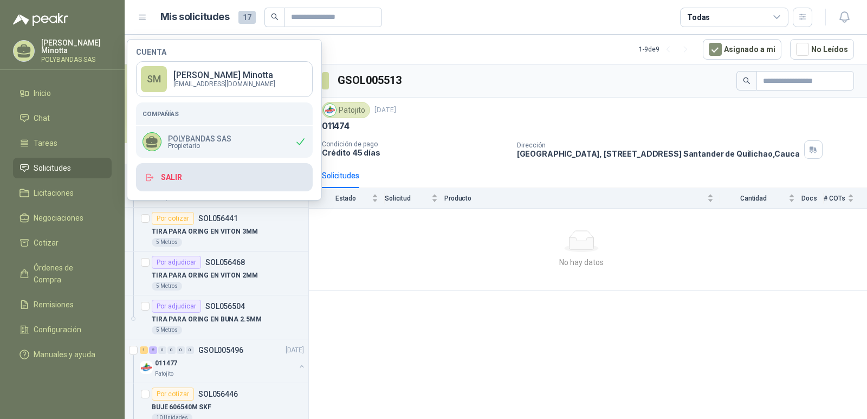
click at [182, 174] on button "Salir" at bounding box center [224, 177] width 177 height 28
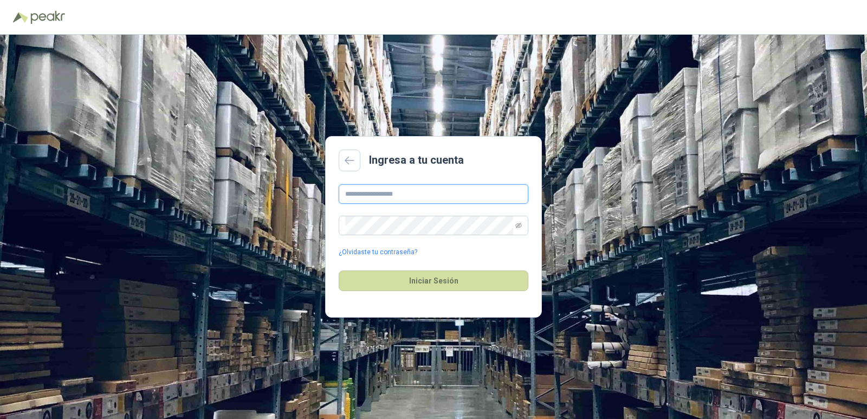
type input "**********"
